Goal: Information Seeking & Learning: Learn about a topic

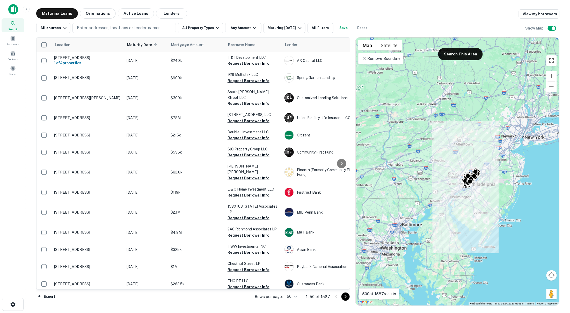
click at [381, 63] on div "Remove Boundary" at bounding box center [380, 58] width 45 height 11
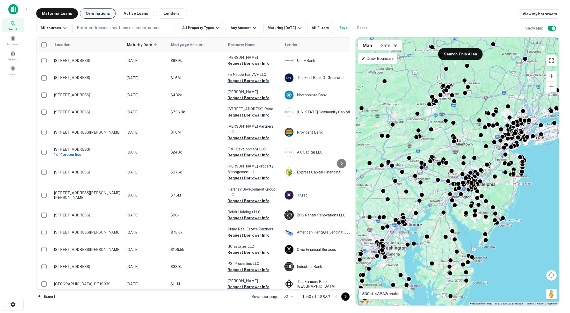
click at [102, 15] on button "Originations" at bounding box center [98, 13] width 36 height 10
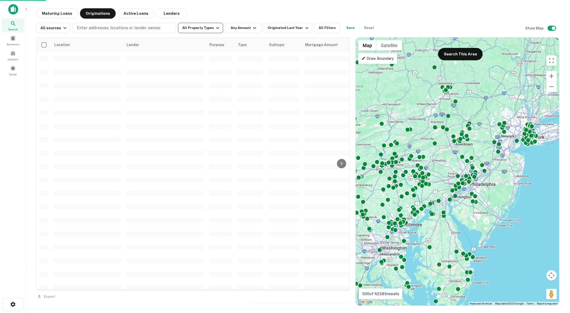
click at [189, 27] on button "All Property Types" at bounding box center [200, 28] width 45 height 10
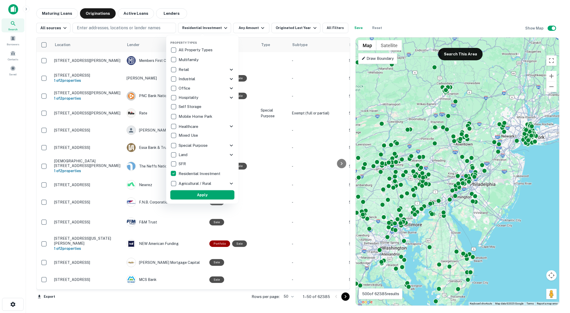
click at [194, 197] on button "Apply" at bounding box center [202, 194] width 64 height 9
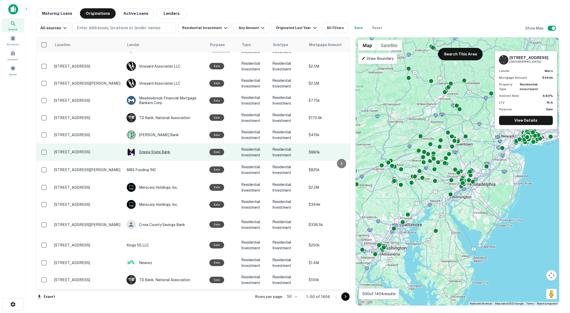
scroll to position [110, 0]
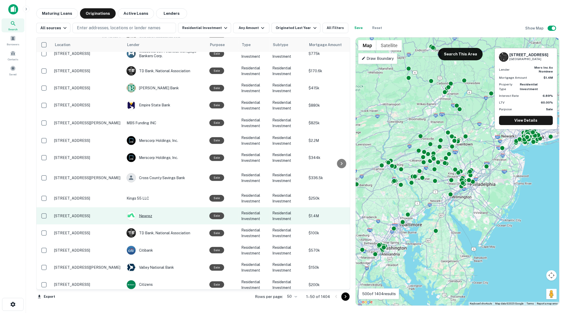
click at [146, 212] on div "Newrez" at bounding box center [166, 215] width 78 height 9
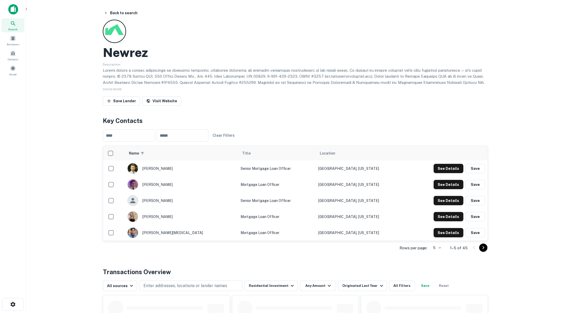
click at [201, 70] on p at bounding box center [295, 94] width 385 height 55
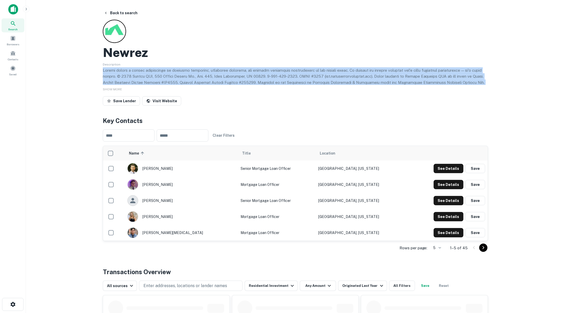
click at [200, 70] on p at bounding box center [295, 94] width 385 height 55
click at [191, 81] on p at bounding box center [295, 94] width 385 height 55
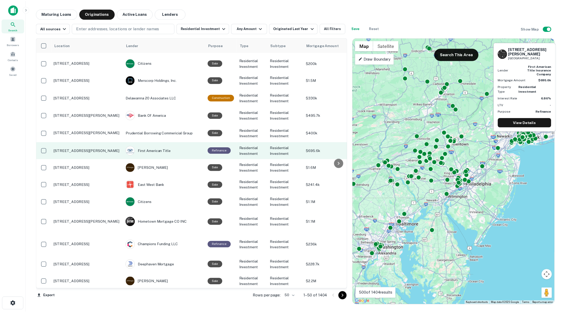
scroll to position [345, 0]
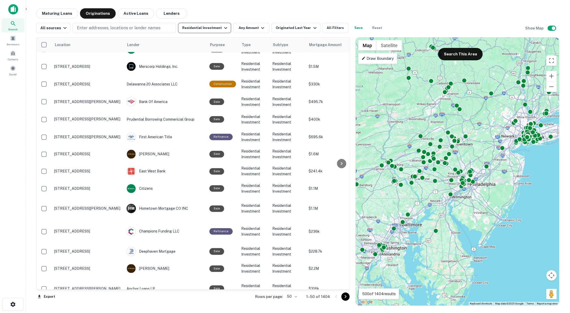
click at [224, 28] on icon "button" at bounding box center [225, 28] width 3 height 2
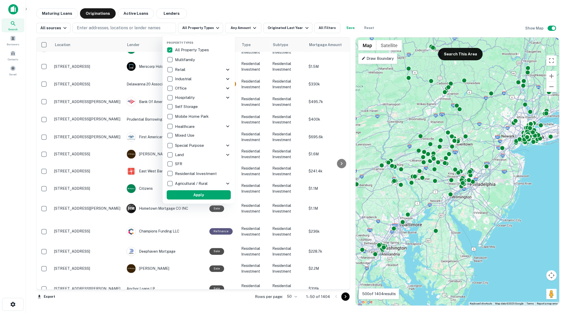
click at [227, 146] on icon at bounding box center [228, 145] width 6 height 6
click at [225, 147] on icon at bounding box center [228, 145] width 6 height 6
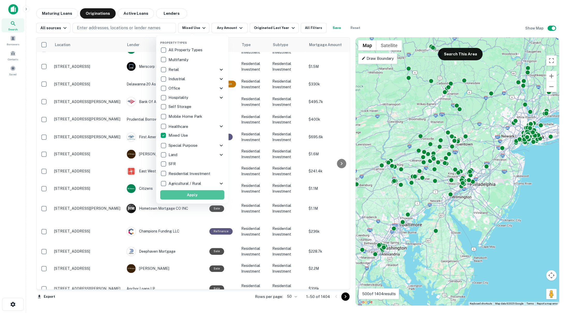
click at [210, 199] on button "Apply" at bounding box center [192, 194] width 64 height 9
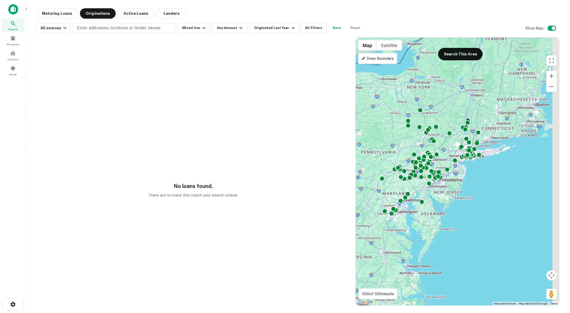
drag, startPoint x: 491, startPoint y: 190, endPoint x: 485, endPoint y: 186, distance: 7.0
click at [485, 186] on div "To activate drag with keyboard, press Alt + Enter. Once in keyboard drag state,…" at bounding box center [458, 172] width 204 height 268
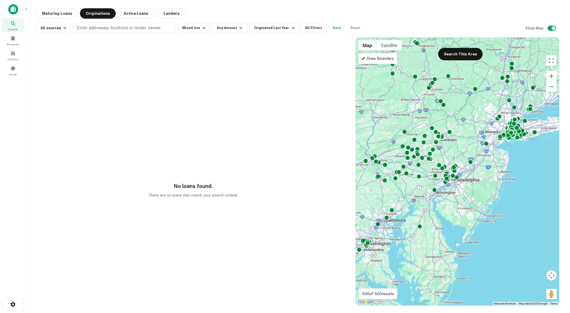
drag, startPoint x: 453, startPoint y: 191, endPoint x: 499, endPoint y: 191, distance: 46.1
click at [499, 191] on div "To activate drag with keyboard, press Alt + Enter. Once in keyboard drag state,…" at bounding box center [458, 172] width 204 height 268
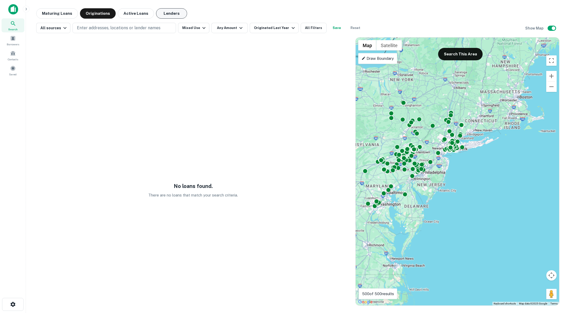
click at [172, 15] on button "Lenders" at bounding box center [171, 13] width 31 height 10
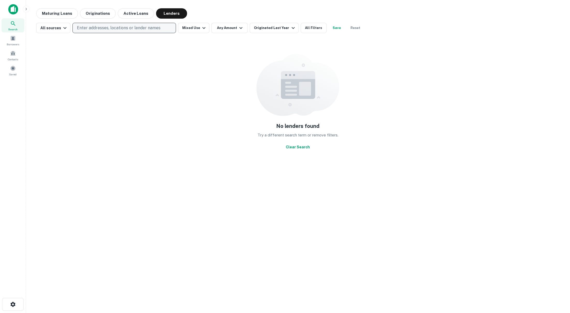
click at [118, 32] on button "Enter addresses, locations or lender names" at bounding box center [125, 28] width 104 height 10
type input "******"
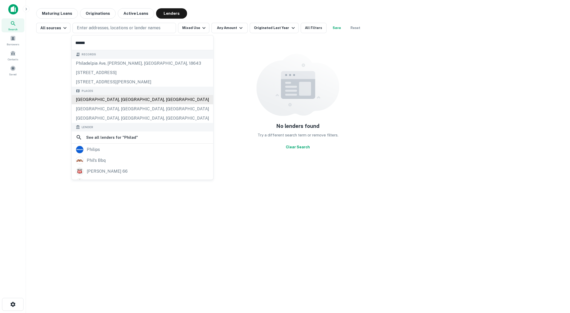
click at [92, 97] on div "Philadelphia, PA, USA" at bounding box center [143, 99] width 142 height 9
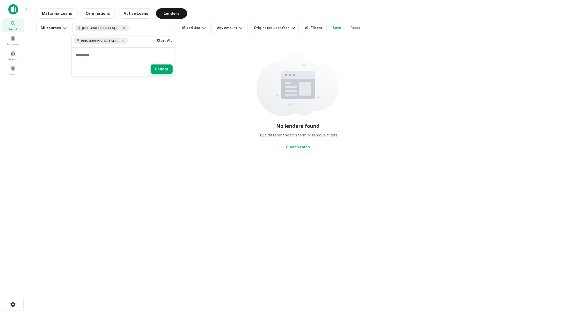
click at [165, 73] on button "Update" at bounding box center [162, 68] width 22 height 9
click at [198, 30] on button "Mixed Use" at bounding box center [193, 28] width 31 height 10
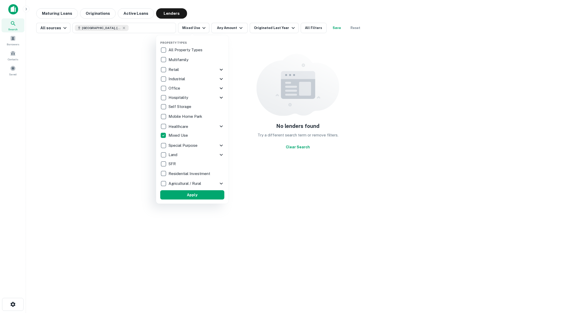
click at [204, 30] on div at bounding box center [285, 156] width 570 height 313
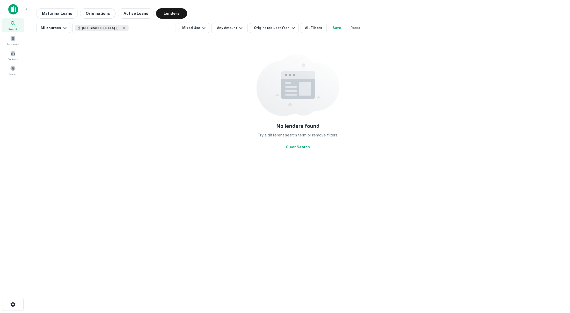
click at [201, 29] on icon "button" at bounding box center [204, 28] width 6 height 6
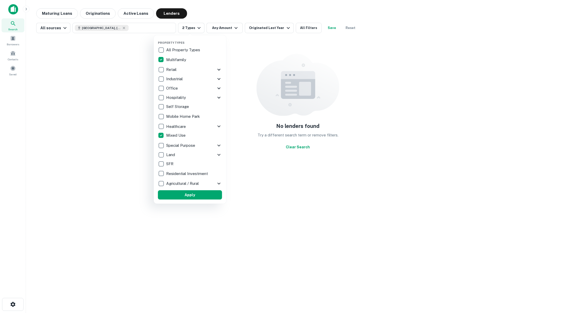
click at [280, 83] on div at bounding box center [285, 156] width 570 height 313
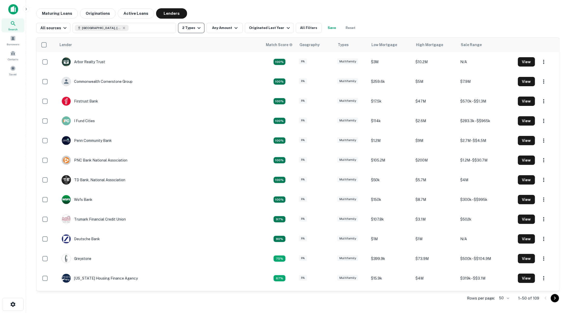
click at [196, 29] on icon "button" at bounding box center [199, 28] width 6 height 6
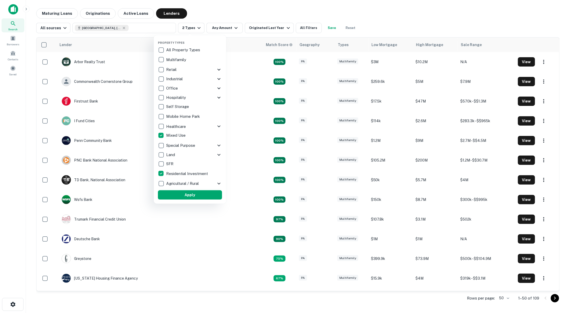
click at [176, 194] on button "Apply" at bounding box center [190, 194] width 64 height 9
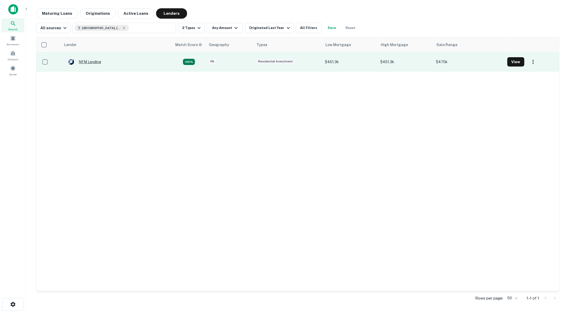
click at [88, 64] on div "NFM Lending" at bounding box center [84, 61] width 35 height 9
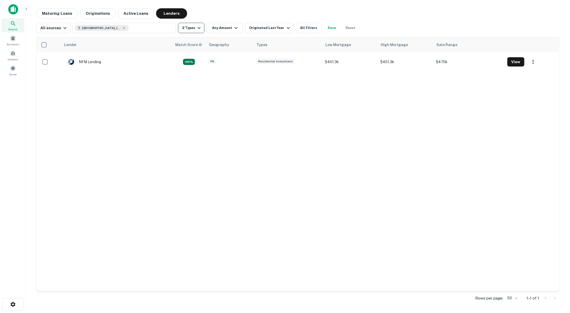
click at [200, 31] on button "2 Types" at bounding box center [191, 28] width 26 height 10
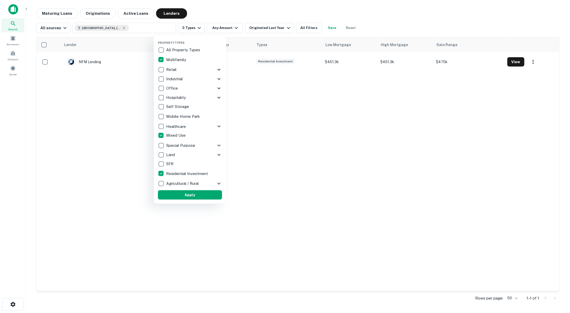
click at [198, 192] on button "Apply" at bounding box center [190, 194] width 64 height 9
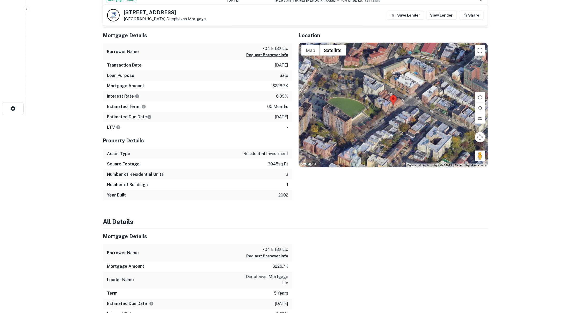
scroll to position [380, 0]
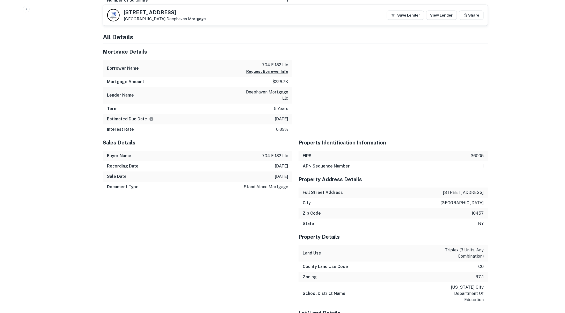
click at [267, 93] on p "deephaven mortgage llc" at bounding box center [265, 95] width 47 height 12
click at [268, 93] on p "deephaven mortgage llc" at bounding box center [265, 95] width 47 height 12
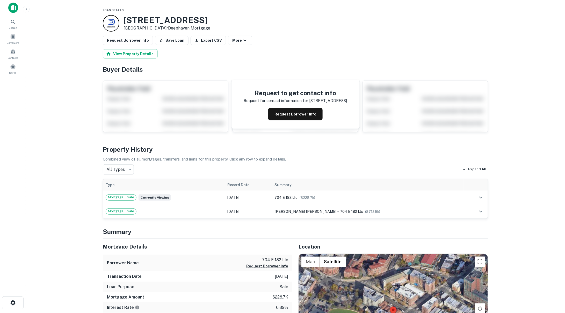
scroll to position [0, 0]
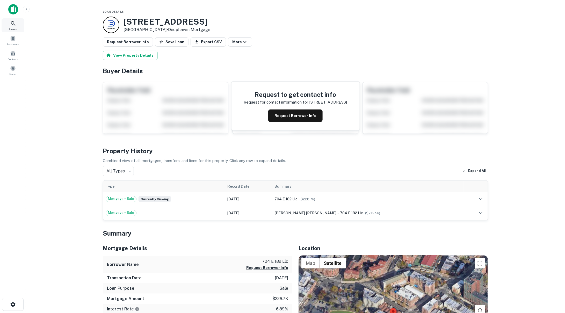
click at [9, 27] on span "Search" at bounding box center [13, 29] width 9 height 4
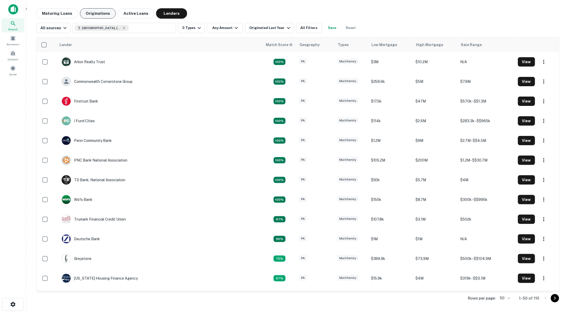
click at [99, 14] on button "Originations" at bounding box center [98, 13] width 36 height 10
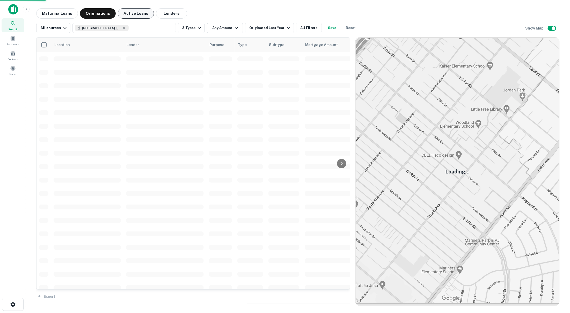
scroll to position [339, 0]
click at [137, 15] on button "Active Loans" at bounding box center [136, 13] width 36 height 10
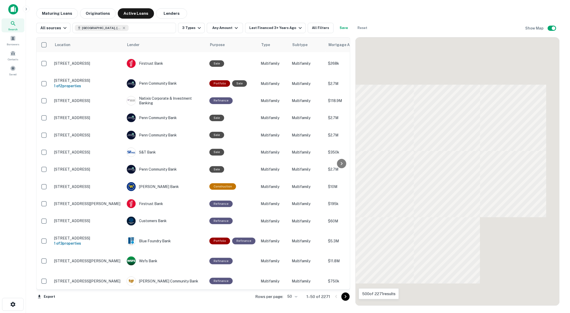
scroll to position [345, 0]
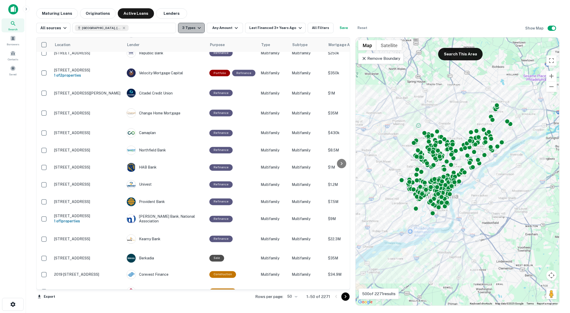
click at [199, 25] on icon "button" at bounding box center [199, 28] width 6 height 6
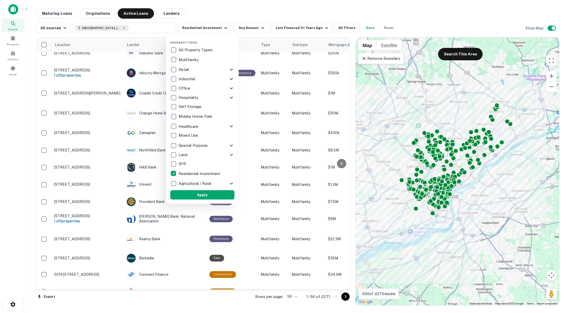
click at [179, 135] on p "Mixed Use" at bounding box center [189, 135] width 20 height 6
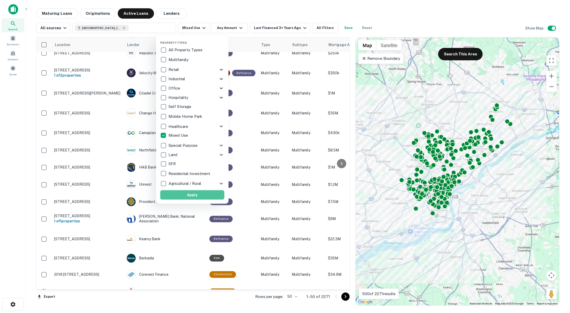
click at [209, 196] on button "Apply" at bounding box center [192, 194] width 64 height 9
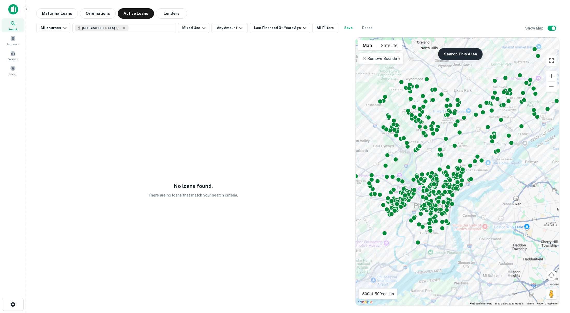
click at [453, 52] on button "Search This Area" at bounding box center [460, 54] width 45 height 12
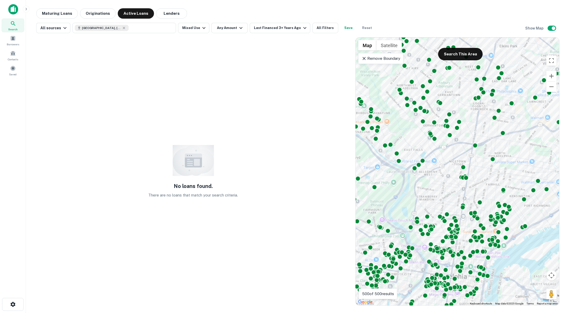
drag, startPoint x: 428, startPoint y: 152, endPoint x: 469, endPoint y: 162, distance: 42.9
click at [469, 162] on div "To activate drag with keyboard, press Alt + Enter. Once in keyboard drag state,…" at bounding box center [458, 172] width 204 height 268
click at [448, 53] on button "Search This Area" at bounding box center [460, 54] width 45 height 12
click at [134, 12] on button "Active Loans" at bounding box center [136, 13] width 36 height 10
click at [201, 28] on icon "button" at bounding box center [204, 28] width 6 height 6
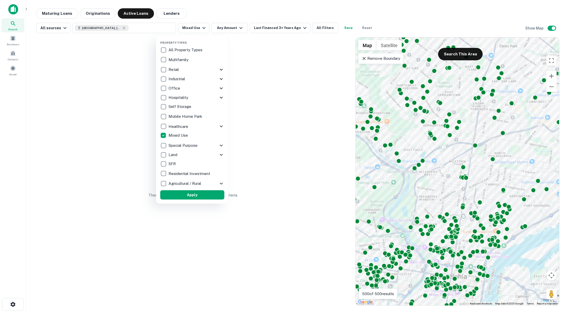
click at [234, 13] on div at bounding box center [285, 156] width 570 height 313
click at [241, 28] on div at bounding box center [285, 156] width 570 height 313
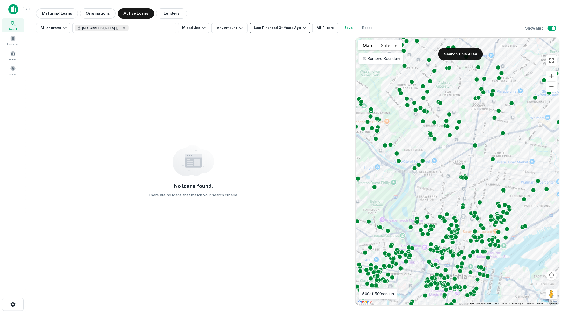
click at [279, 30] on div "Last Financed 3+ Years Ago" at bounding box center [281, 28] width 54 height 6
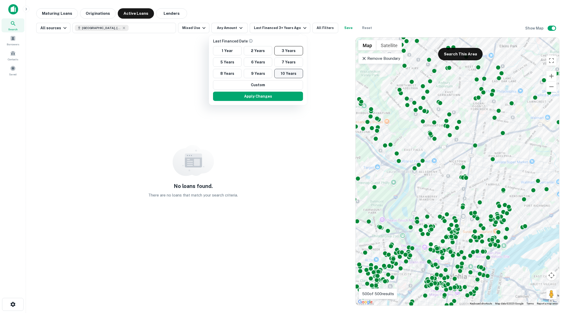
click at [288, 76] on button "10 Years" at bounding box center [288, 73] width 29 height 9
click at [272, 88] on button "Custom" at bounding box center [259, 84] width 90 height 9
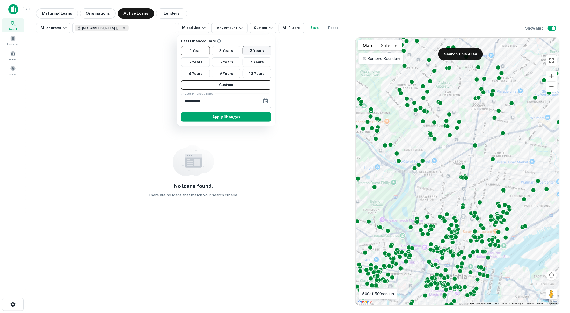
click at [252, 10] on div at bounding box center [285, 156] width 570 height 313
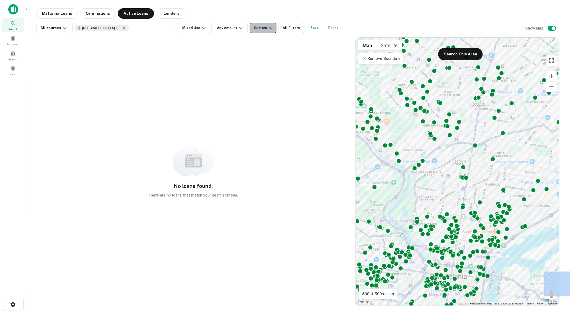
click at [262, 26] on div "Custom" at bounding box center [264, 28] width 20 height 6
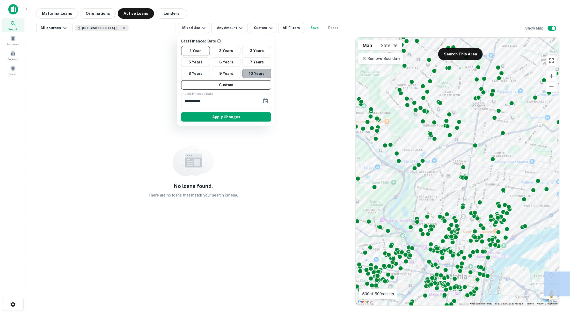
click at [257, 74] on button "10 Years" at bounding box center [257, 73] width 29 height 9
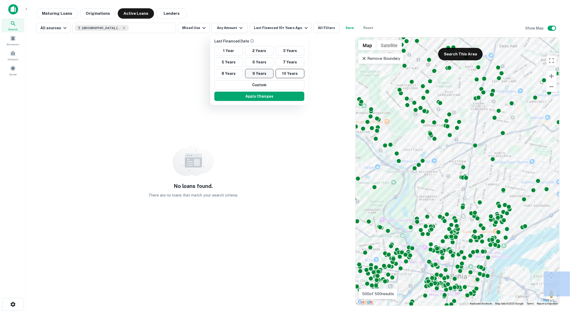
click at [265, 69] on button "9 Years" at bounding box center [259, 73] width 29 height 9
click at [257, 61] on button "6 Years" at bounding box center [258, 61] width 29 height 9
click at [214, 52] on button "1 Year" at bounding box center [227, 50] width 29 height 9
click at [264, 3] on div at bounding box center [285, 156] width 570 height 313
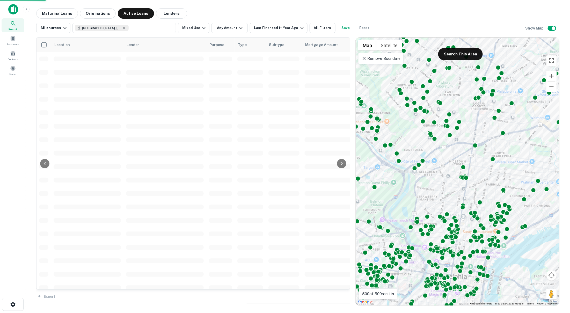
click at [358, 32] on div "Last Financed Date 1 Year 2 Years 3 Years 5 Years 6 Years 7 Years 8 Years 9 Yea…" at bounding box center [285, 156] width 570 height 313
click at [360, 27] on button "Reset" at bounding box center [364, 28] width 17 height 10
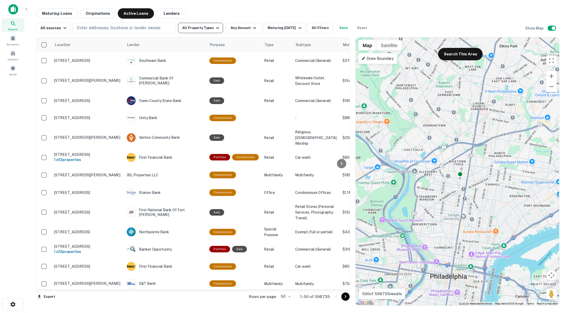
click at [209, 29] on button "All Property Types" at bounding box center [200, 28] width 45 height 10
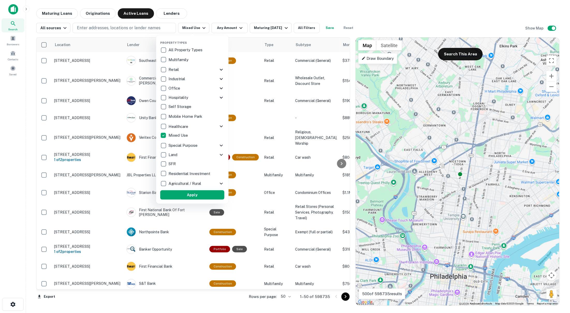
click at [192, 193] on button "Apply" at bounding box center [192, 194] width 64 height 9
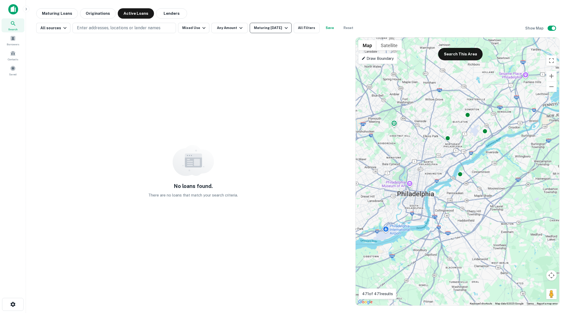
click at [272, 27] on div "Maturing In 1 Year" at bounding box center [271, 28] width 35 height 6
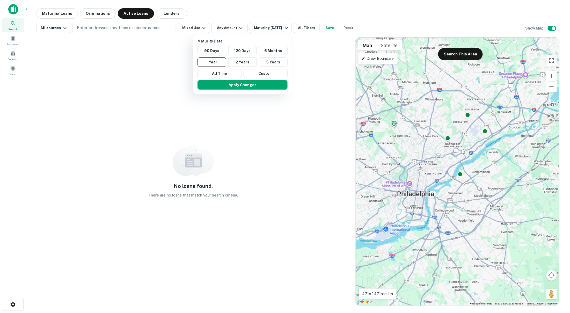
click at [239, 16] on div at bounding box center [285, 156] width 570 height 313
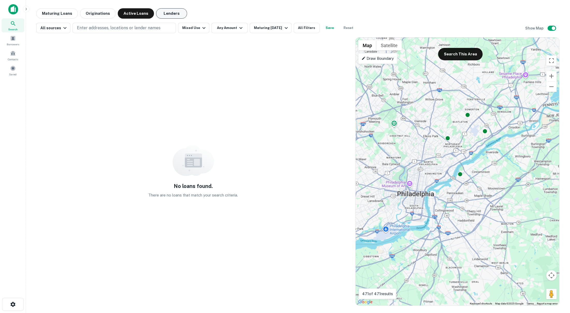
click at [160, 12] on button "Lenders" at bounding box center [171, 13] width 31 height 10
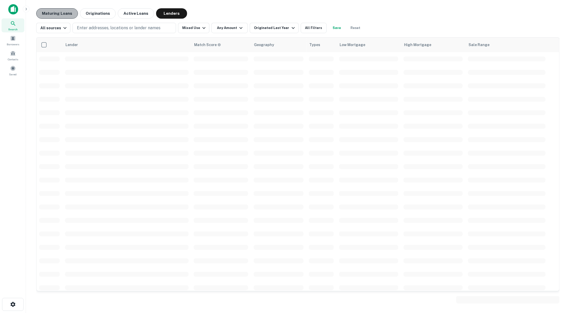
click at [64, 12] on button "Maturing Loans" at bounding box center [57, 13] width 42 height 10
click at [108, 13] on button "Originations" at bounding box center [98, 13] width 36 height 10
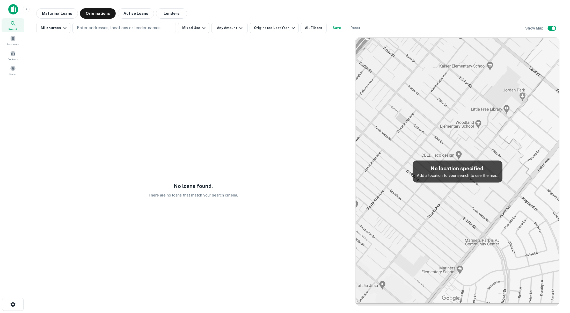
click at [280, 15] on div "Maturing Loans Originations Active Loans Lenders" at bounding box center [298, 13] width 524 height 10
click at [286, 32] on button "Originated Last Year" at bounding box center [274, 28] width 49 height 10
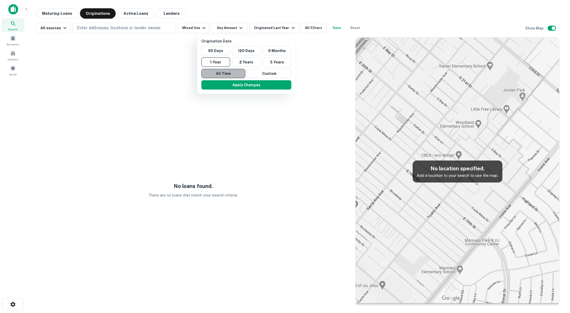
click at [230, 73] on button "All Time" at bounding box center [223, 73] width 44 height 9
click at [240, 85] on button "Apply Changes" at bounding box center [245, 84] width 90 height 9
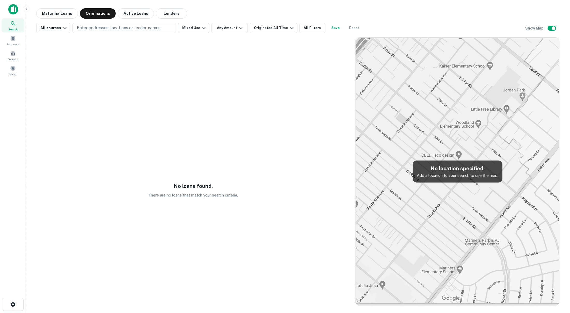
click at [443, 125] on img at bounding box center [458, 172] width 204 height 268
click at [462, 209] on img at bounding box center [458, 172] width 204 height 268
click at [104, 30] on p "Enter addresses, locations or lender names" at bounding box center [119, 28] width 84 height 6
type input "**********"
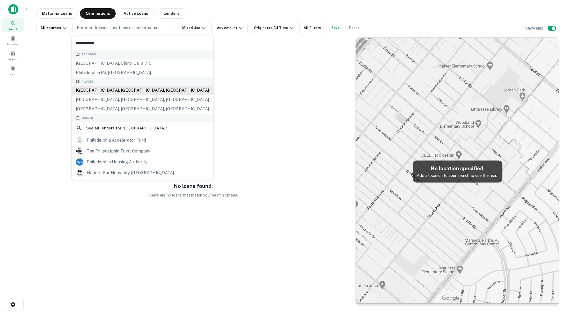
click at [117, 91] on div "Places Philadelphia, PA, USA Philadelphia, MS, USA Philadelphia, TN, USA" at bounding box center [143, 95] width 142 height 37
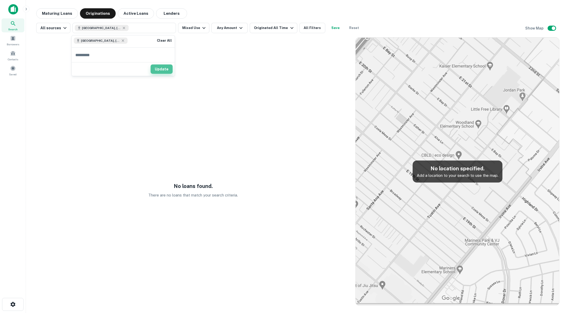
click at [166, 73] on button "Update" at bounding box center [162, 68] width 22 height 9
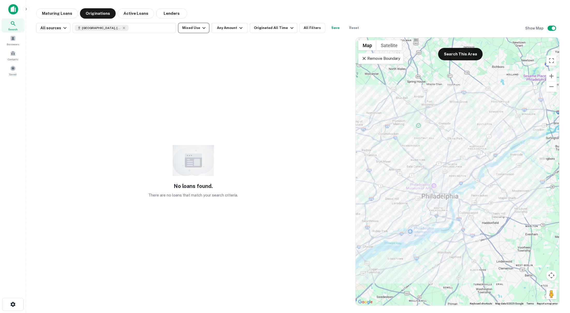
click at [201, 32] on button "Mixed Use" at bounding box center [193, 28] width 31 height 10
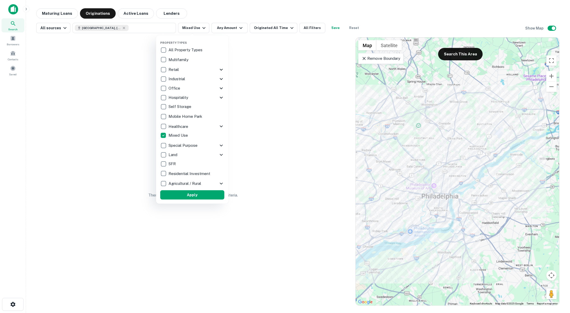
click at [201, 30] on div at bounding box center [285, 156] width 570 height 313
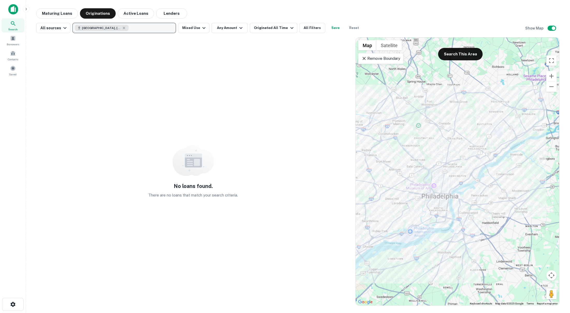
click at [113, 27] on div "Philadelphia, PA, USA" at bounding box center [102, 28] width 54 height 6
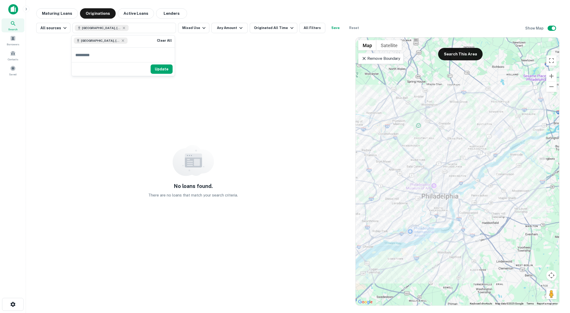
click at [290, 78] on div "No loans found. There are no loans that match your search criteria." at bounding box center [193, 171] width 314 height 269
click at [189, 26] on button "Mixed Use" at bounding box center [193, 28] width 31 height 10
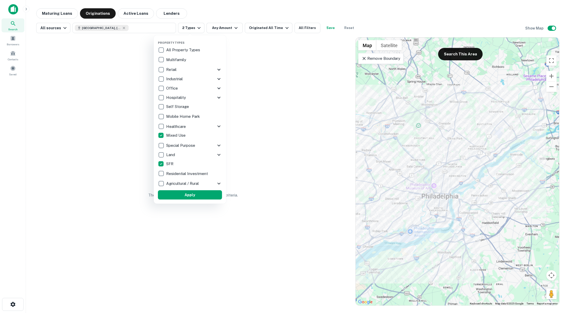
click at [219, 145] on icon at bounding box center [219, 145] width 6 height 6
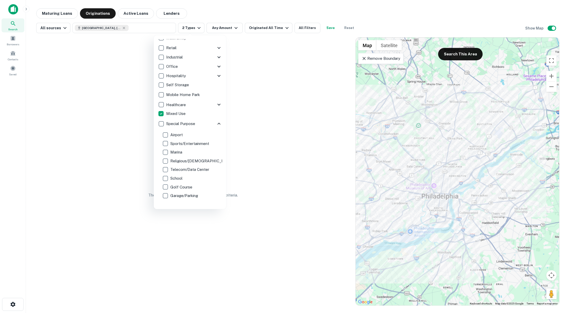
scroll to position [33, 0]
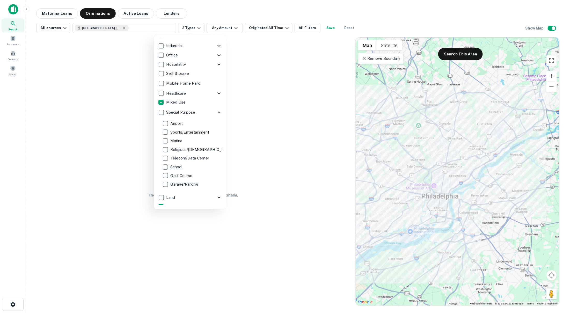
click at [216, 110] on icon at bounding box center [219, 112] width 6 height 6
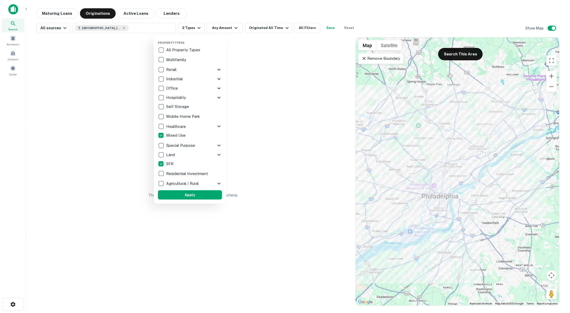
scroll to position [0, 0]
drag, startPoint x: 321, startPoint y: 63, endPoint x: 391, endPoint y: 84, distance: 72.7
click at [321, 63] on div at bounding box center [285, 156] width 570 height 313
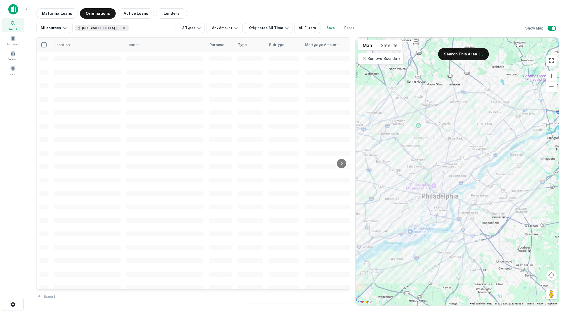
click at [370, 57] on div "Property Types All Property Types Multifamily Retail Storefront Auto Shop Bar S…" at bounding box center [285, 156] width 570 height 313
click at [362, 60] on div "Property Types All Property Types Multifamily Retail Storefront Auto Shop Bar S…" at bounding box center [285, 156] width 570 height 313
click at [366, 59] on div "Property Types All Property Types Multifamily Retail Storefront Auto Shop Bar S…" at bounding box center [285, 156] width 570 height 313
click at [363, 60] on div "Property Types All Property Types Multifamily Retail Storefront Auto Shop Bar S…" at bounding box center [285, 156] width 570 height 313
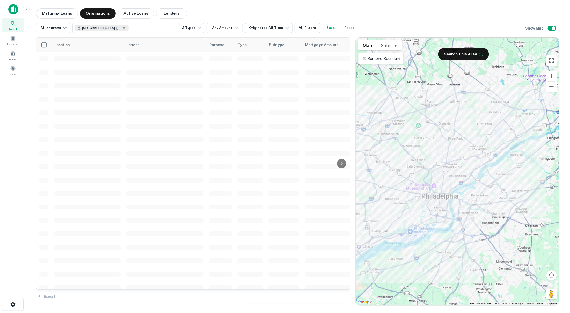
click at [375, 60] on div "Property Types All Property Types Multifamily Retail Storefront Auto Shop Bar S…" at bounding box center [285, 156] width 570 height 313
click at [381, 56] on div "Property Types All Property Types Multifamily Retail Storefront Auto Shop Bar S…" at bounding box center [285, 156] width 570 height 313
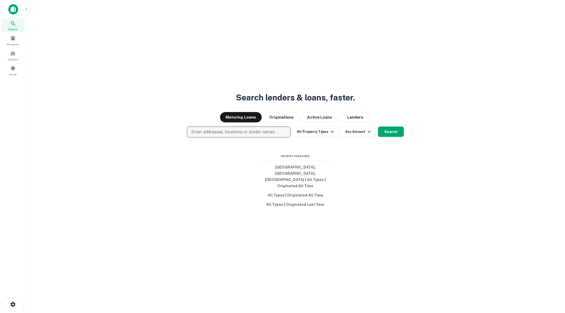
click at [225, 137] on button "Enter addresses, locations or lender names" at bounding box center [239, 132] width 104 height 11
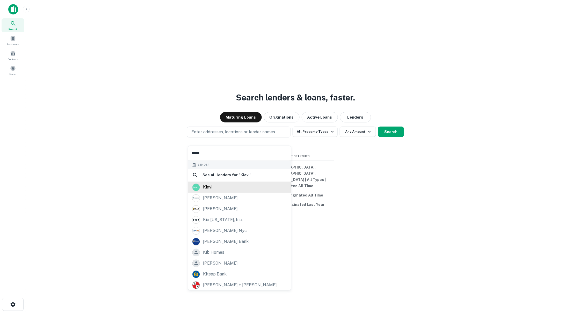
type input "*****"
click at [210, 190] on div "kiavi" at bounding box center [207, 188] width 9 height 8
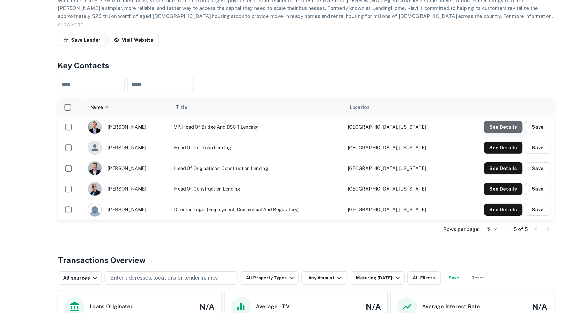
click at [454, 168] on button "See Details" at bounding box center [449, 168] width 30 height 9
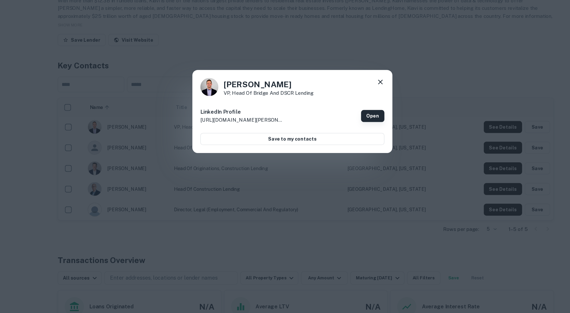
click at [347, 156] on link "Open" at bounding box center [347, 159] width 18 height 9
click at [358, 132] on div "Charles Goodwin VP, Head of Bridge and DSCR Lending LinkedIn Profile http://www…" at bounding box center [284, 156] width 155 height 65
click at [356, 133] on icon at bounding box center [353, 134] width 6 height 6
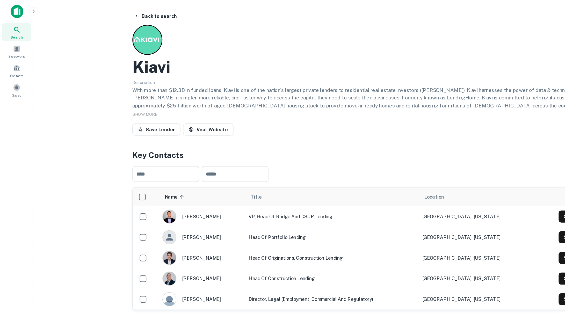
click at [13, 10] on img at bounding box center [13, 9] width 10 height 10
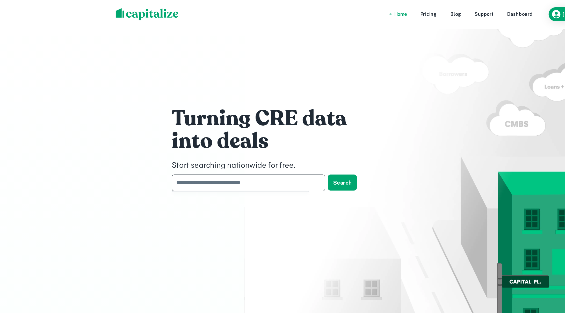
click at [184, 141] on input "text" at bounding box center [190, 142] width 115 height 13
paste input "**********"
type input "**********"
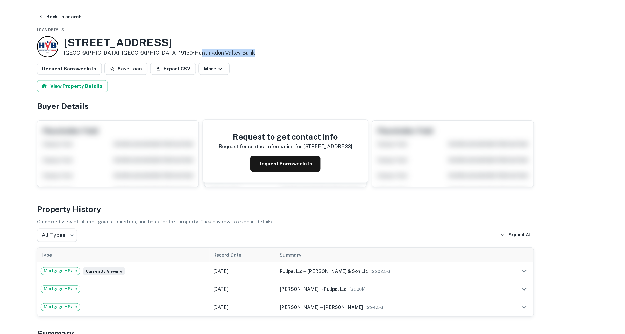
drag, startPoint x: 251, startPoint y: 43, endPoint x: 205, endPoint y: 41, distance: 46.1
click at [205, 41] on div "1733 Ridge Ave Philadelphia, PA 19130 • Huntingdon Valley Bank" at bounding box center [325, 36] width 385 height 17
click at [144, 15] on button "Back to search" at bounding box center [151, 12] width 38 height 9
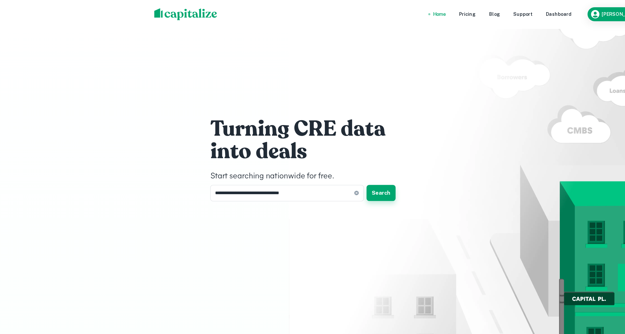
click at [303, 153] on button "Search" at bounding box center [295, 150] width 23 height 12
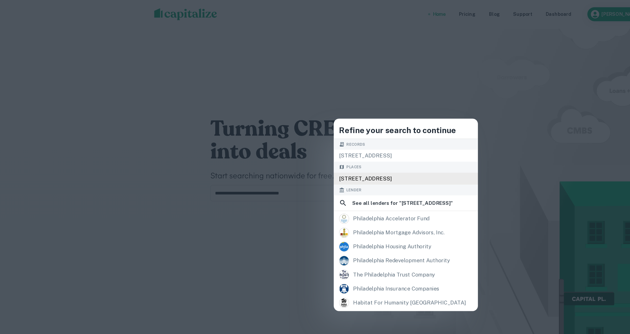
click at [286, 140] on div "1733 Ridge Ave, Philadelphia, PA 19130, USA" at bounding box center [315, 138] width 112 height 9
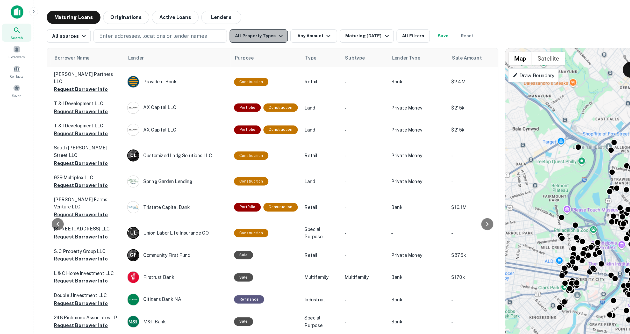
click at [211, 30] on button "All Property Types" at bounding box center [200, 28] width 45 height 10
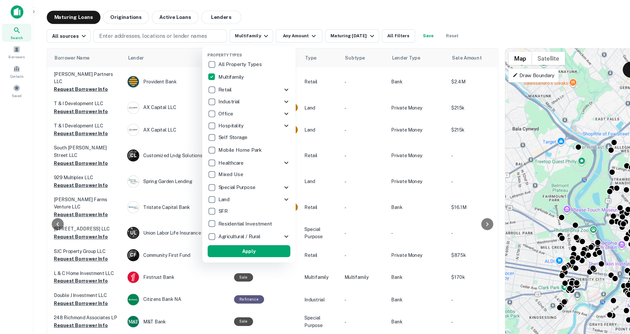
drag, startPoint x: 285, startPoint y: 29, endPoint x: 235, endPoint y: 28, distance: 50.8
click at [285, 29] on div at bounding box center [315, 167] width 630 height 334
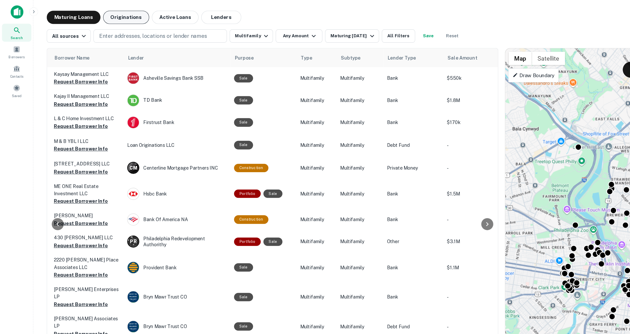
click at [100, 14] on button "Originations" at bounding box center [98, 13] width 36 height 10
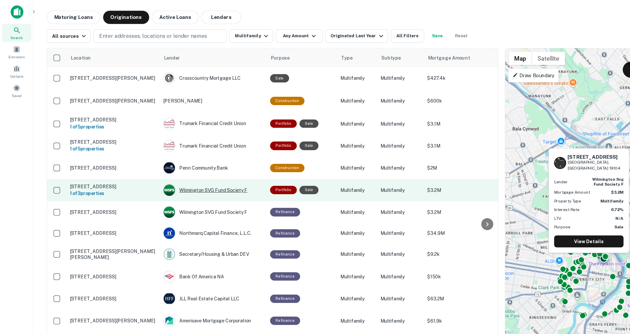
click at [177, 150] on div "Wilmington SVG Fund Society F" at bounding box center [166, 147] width 78 height 9
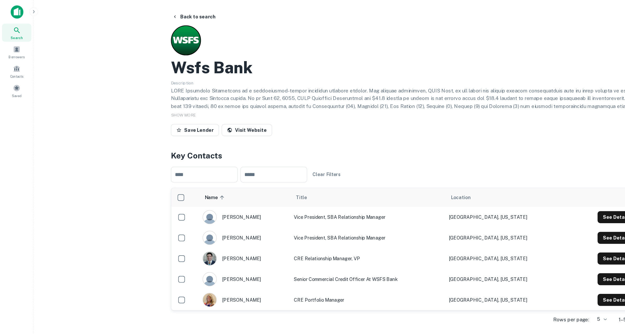
click at [189, 75] on p at bounding box center [325, 85] width 385 height 37
click at [190, 74] on p at bounding box center [325, 85] width 385 height 37
click at [190, 73] on p at bounding box center [325, 85] width 385 height 37
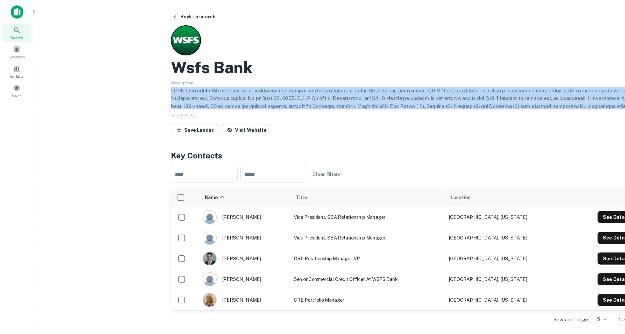
click at [190, 73] on p at bounding box center [325, 85] width 385 height 37
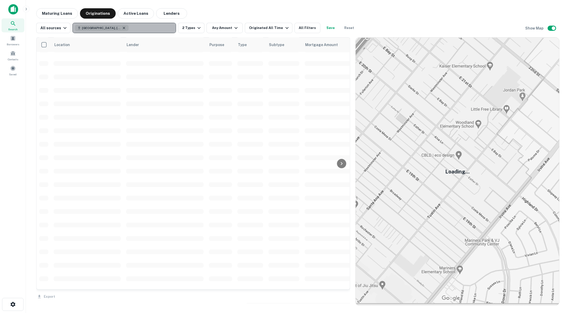
click at [122, 28] on icon "button" at bounding box center [124, 28] width 4 height 4
click at [394, 19] on div "All sources Enter addresses, locations or lender names 2 Types Any Amount Origi…" at bounding box center [298, 26] width 524 height 15
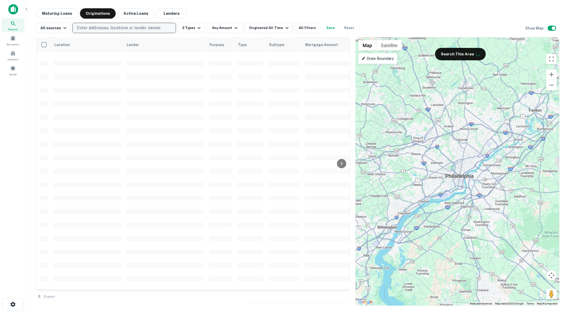
drag, startPoint x: 461, startPoint y: 157, endPoint x: 457, endPoint y: 157, distance: 4.4
click at [457, 157] on div at bounding box center [458, 172] width 204 height 268
click at [196, 28] on icon "button" at bounding box center [199, 28] width 6 height 6
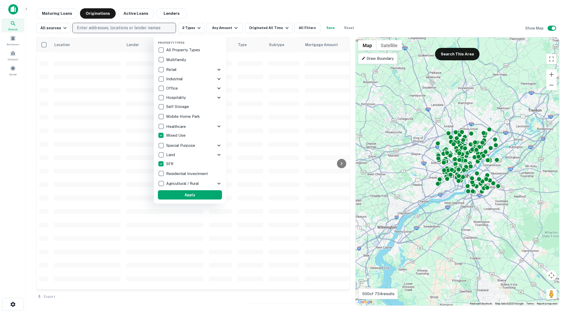
click at [196, 28] on div at bounding box center [285, 156] width 570 height 313
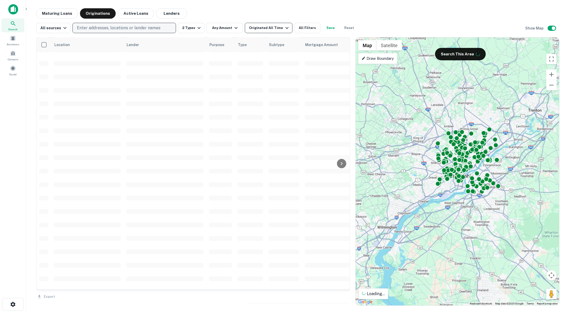
click at [272, 25] on div "Originated All Time" at bounding box center [269, 28] width 41 height 6
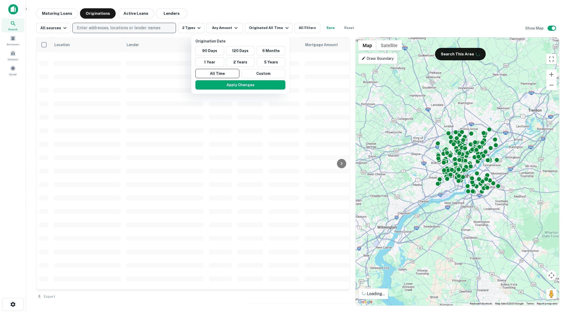
click at [281, 26] on div at bounding box center [285, 156] width 570 height 313
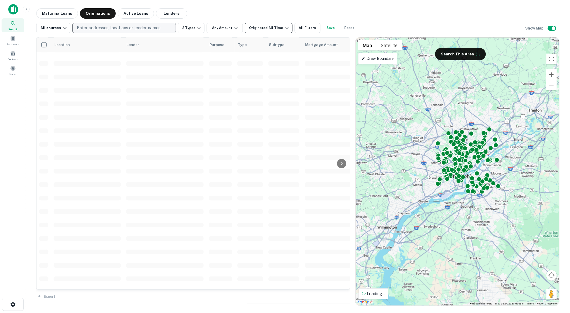
click at [272, 28] on div "Originated All Time" at bounding box center [269, 28] width 41 height 6
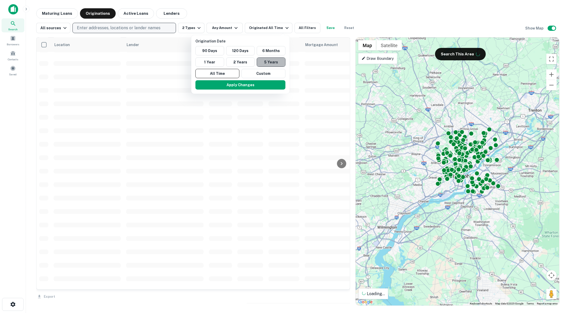
click at [263, 62] on button "5 Years" at bounding box center [271, 61] width 29 height 9
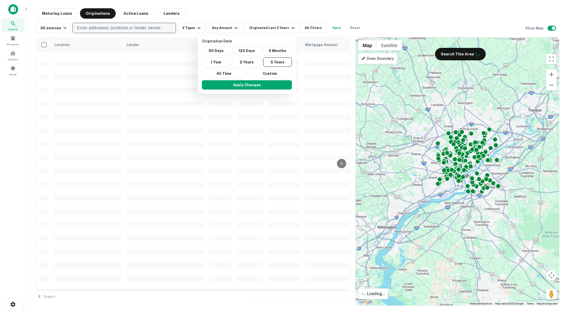
click at [286, 11] on div at bounding box center [285, 156] width 570 height 313
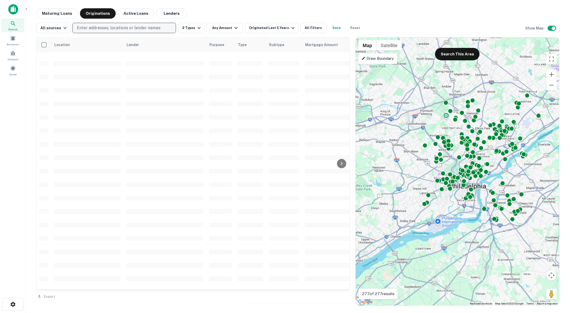
drag, startPoint x: 508, startPoint y: 167, endPoint x: 510, endPoint y: 169, distance: 3.7
click at [497, 177] on div "To activate drag with keyboard, press Alt + Enter. Once in keyboard drag state,…" at bounding box center [458, 172] width 204 height 268
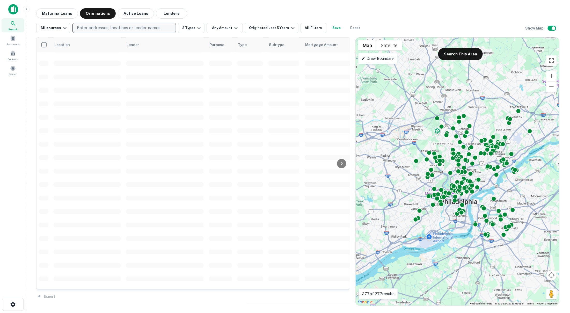
drag, startPoint x: 512, startPoint y: 166, endPoint x: 503, endPoint y: 182, distance: 18.3
click at [503, 182] on div "To activate drag with keyboard, press Alt + Enter. Once in keyboard drag state,…" at bounding box center [458, 172] width 204 height 268
click at [551, 76] on button "Zoom in" at bounding box center [552, 76] width 10 height 10
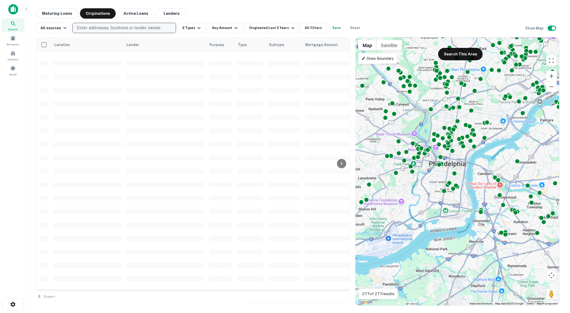
drag, startPoint x: 489, startPoint y: 184, endPoint x: 479, endPoint y: 126, distance: 59.0
click at [479, 126] on div "To activate drag with keyboard, press Alt + Enter. Once in keyboard drag state,…" at bounding box center [458, 172] width 204 height 268
click at [552, 92] on button "Zoom out" at bounding box center [552, 87] width 10 height 10
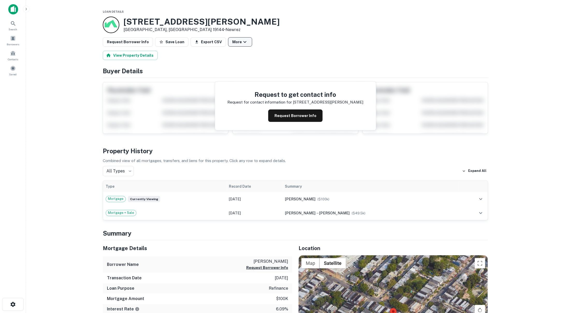
click at [244, 42] on button "More" at bounding box center [240, 41] width 24 height 9
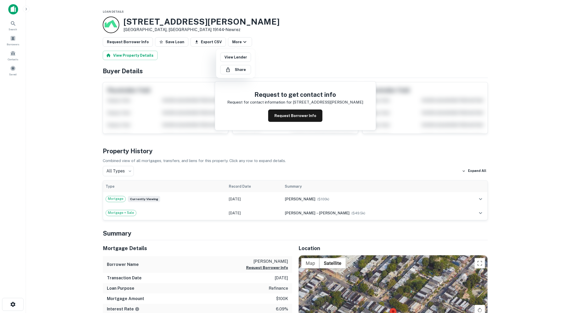
click at [275, 42] on div at bounding box center [285, 156] width 570 height 313
